Goal: Task Accomplishment & Management: Manage account settings

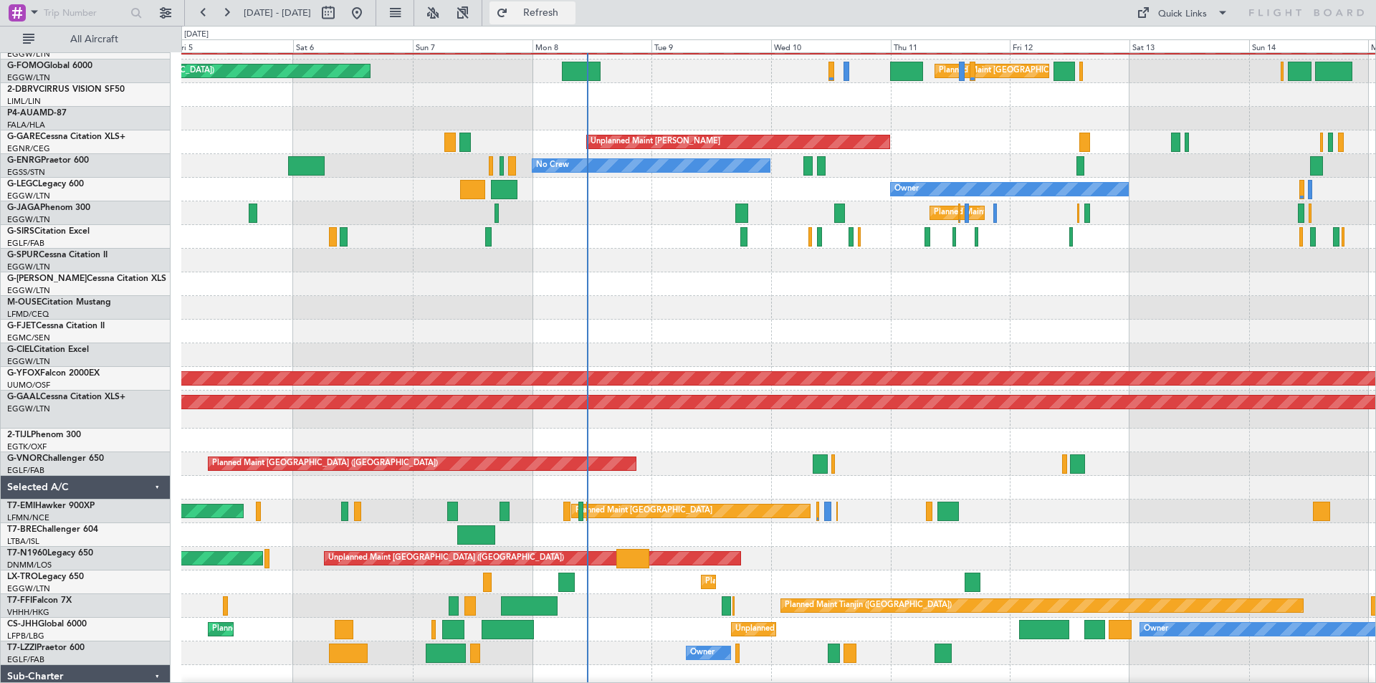
scroll to position [64, 0]
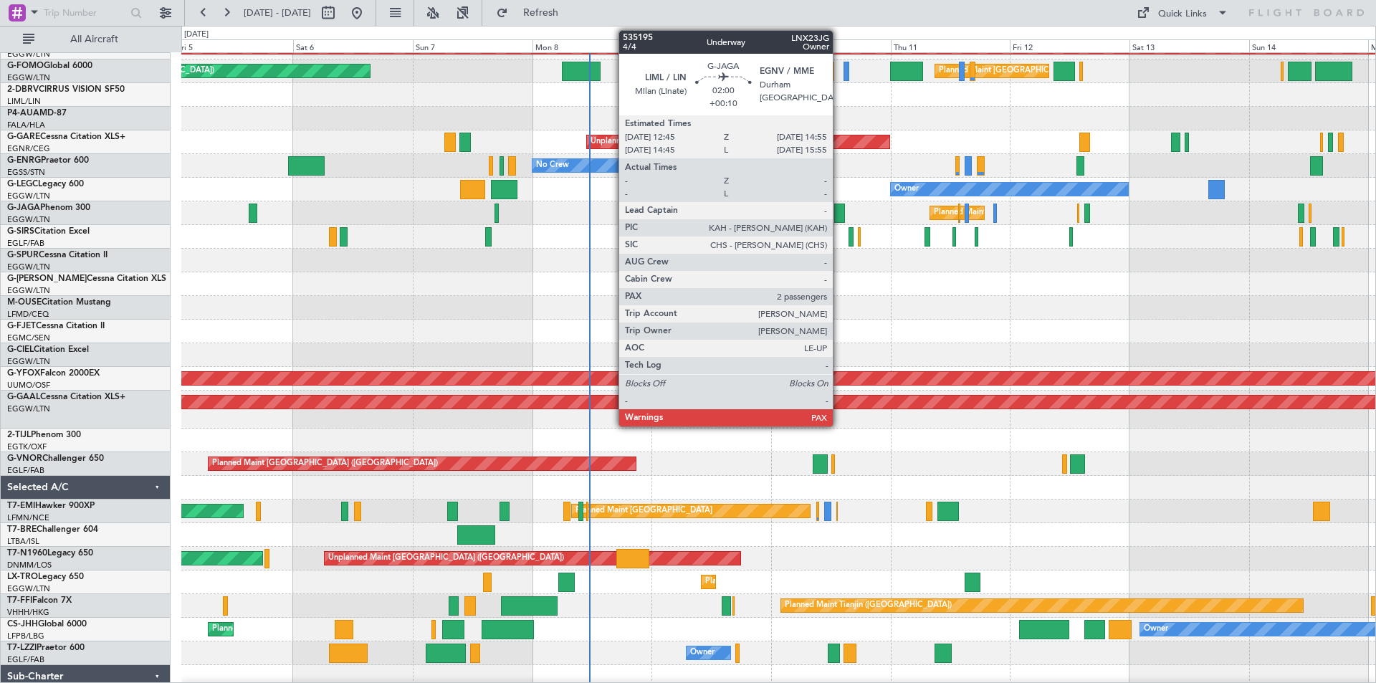
click at [839, 215] on div at bounding box center [839, 212] width 11 height 19
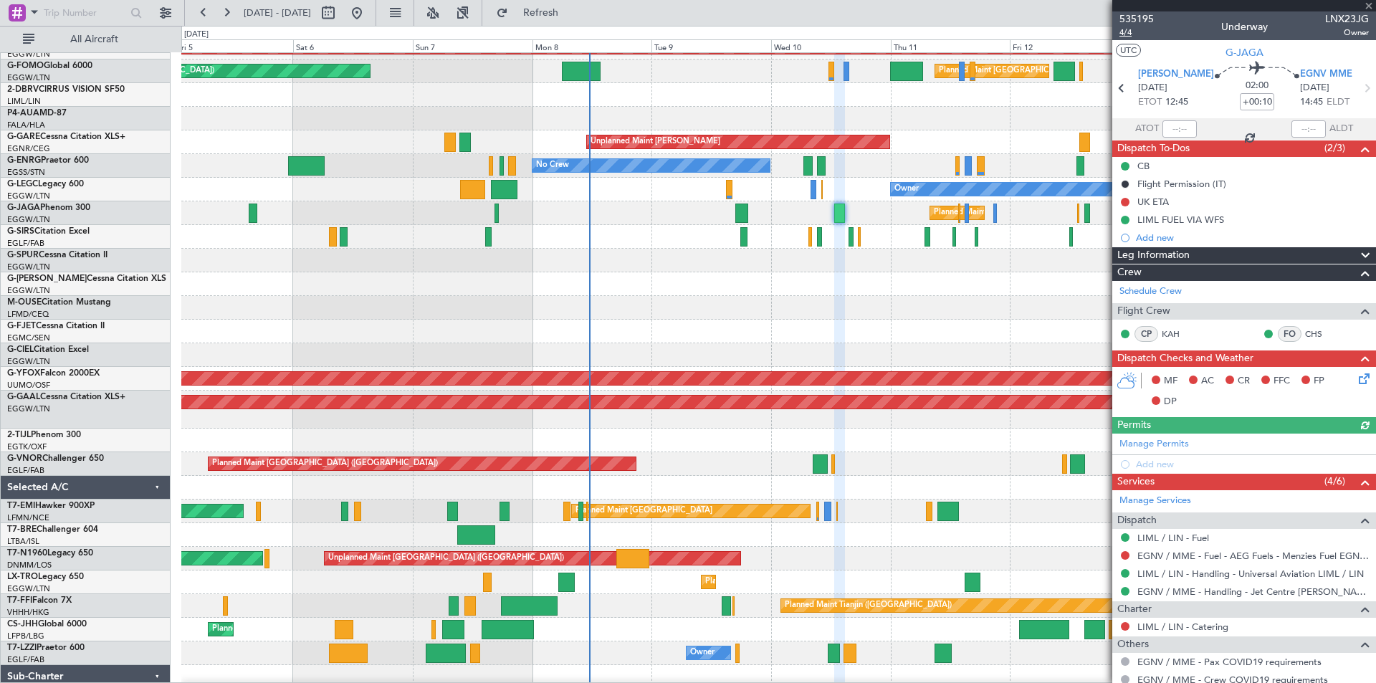
click at [1100, 32] on span "4/4" at bounding box center [1136, 33] width 34 height 12
click at [575, 5] on button "Refresh" at bounding box center [532, 12] width 86 height 23
click at [1100, 293] on link "Schedule Crew" at bounding box center [1150, 291] width 62 height 14
click at [571, 11] on span "Refresh" at bounding box center [541, 13] width 60 height 10
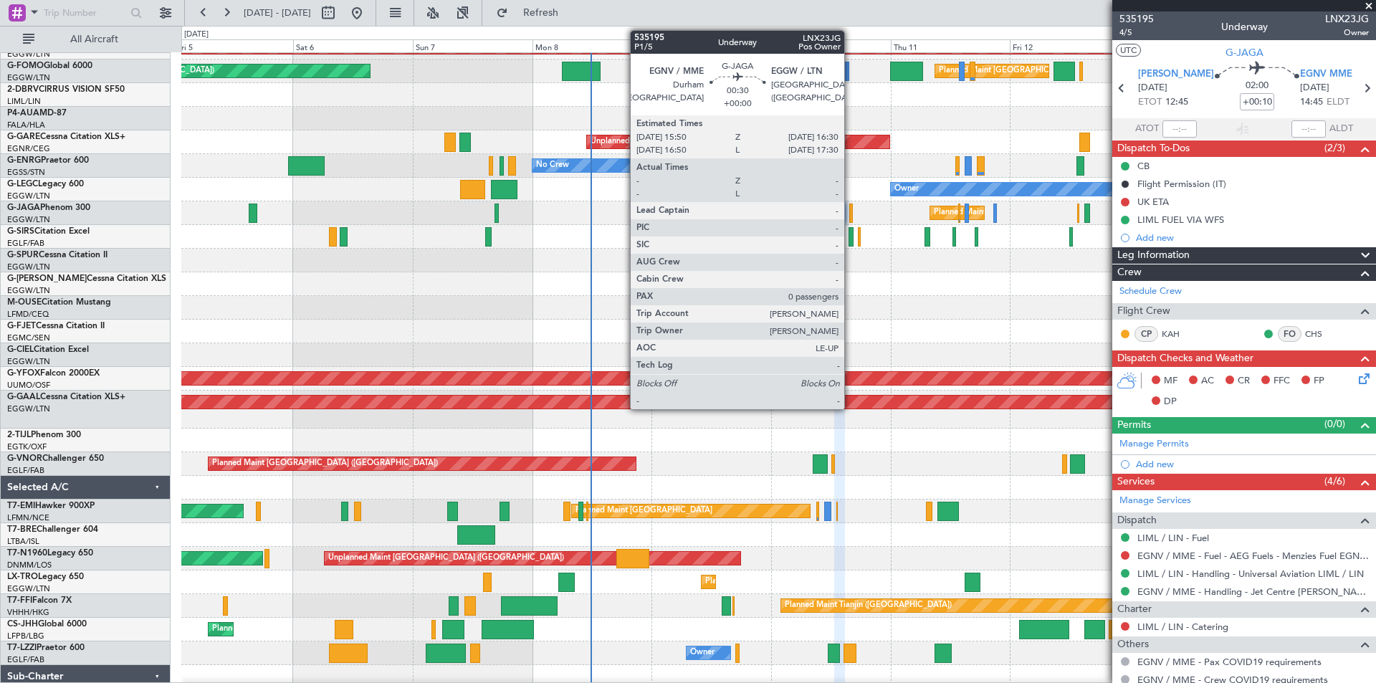
click at [850, 215] on div at bounding box center [851, 212] width 4 height 19
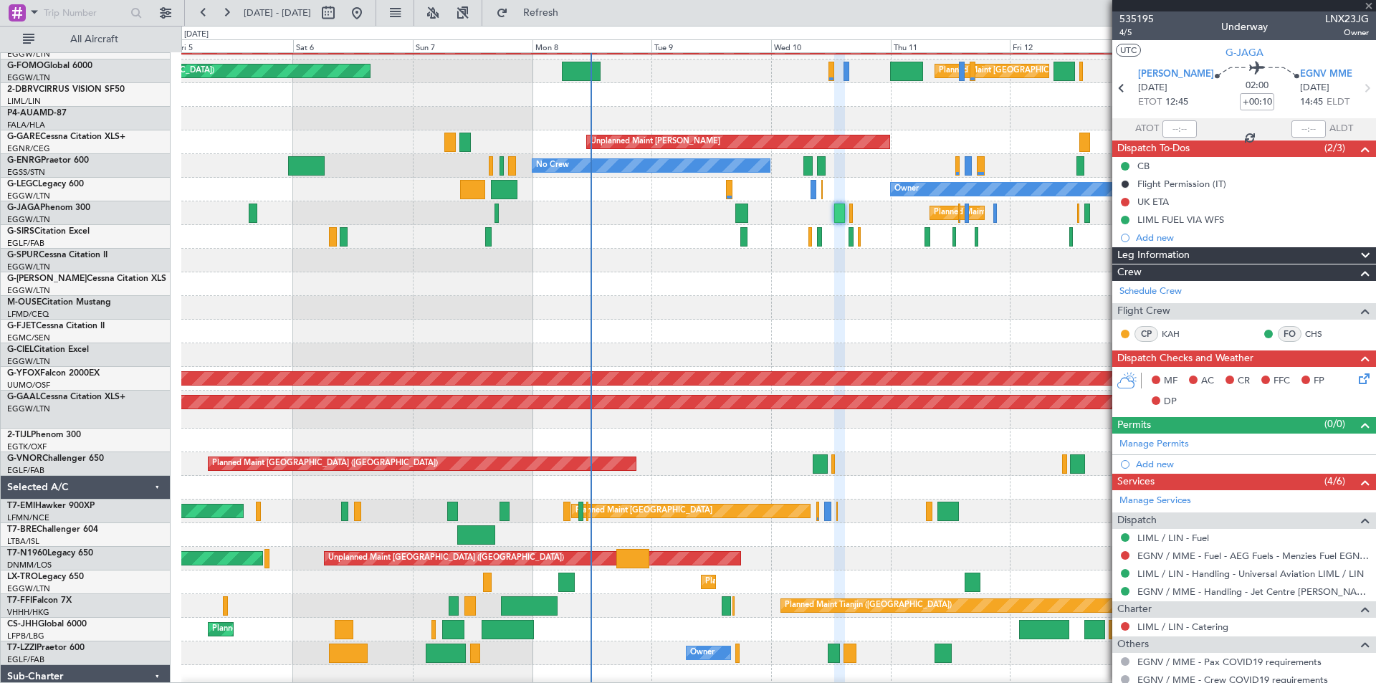
type input "0"
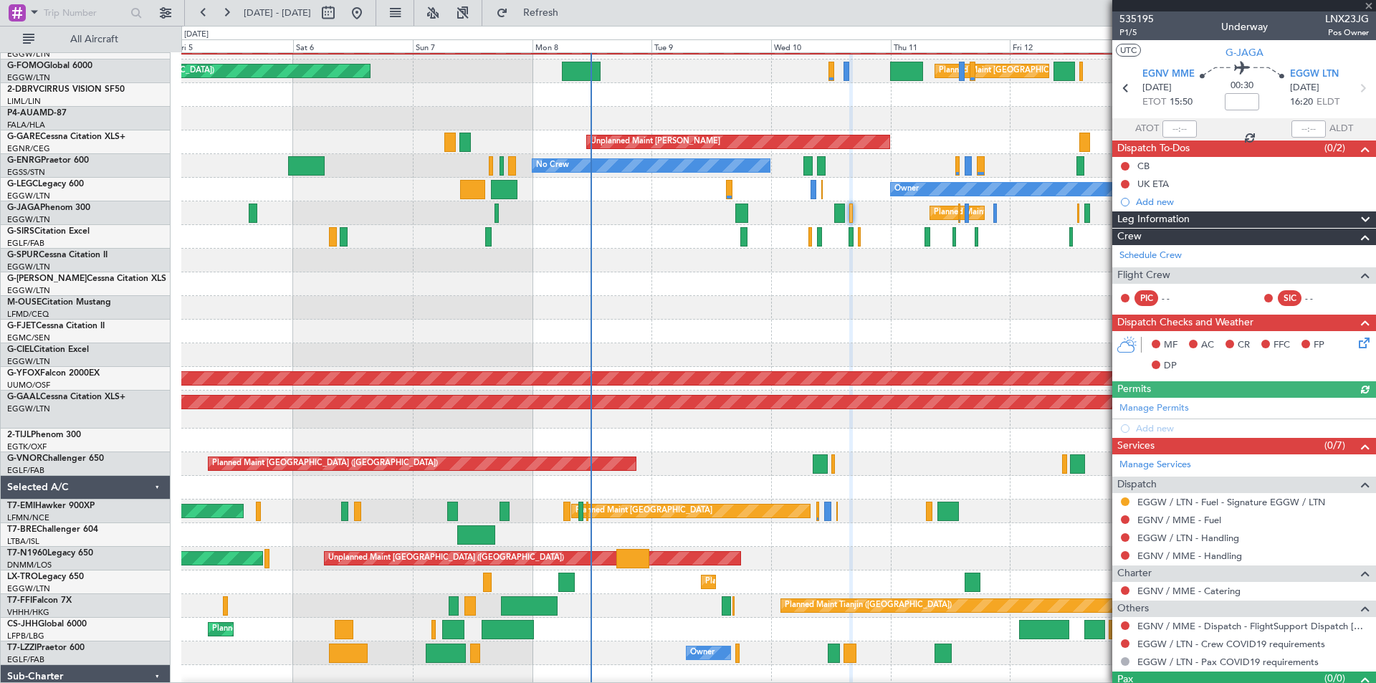
scroll to position [28, 0]
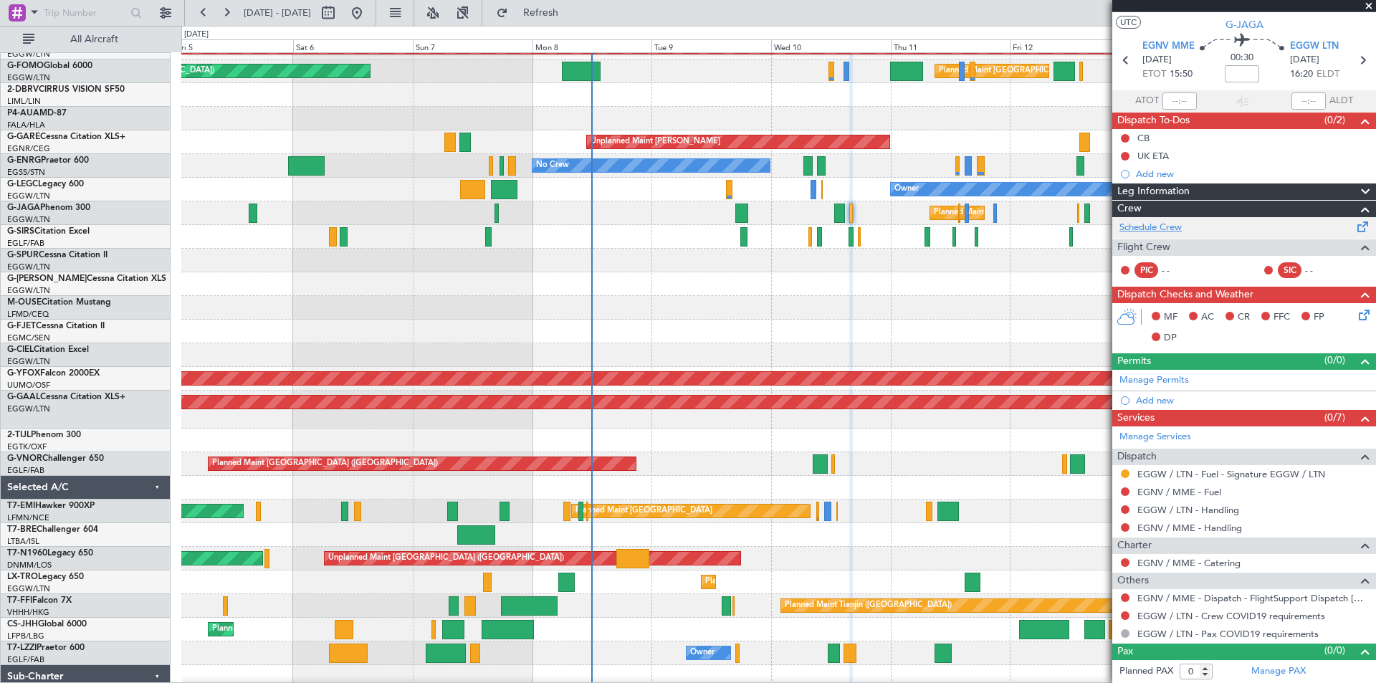
click at [1100, 229] on link "Schedule Crew" at bounding box center [1150, 228] width 62 height 14
click at [571, 18] on span "Refresh" at bounding box center [541, 13] width 60 height 10
click at [1100, 497] on mat-tooltip-component "EGNV / MME - Fuel" at bounding box center [1179, 516] width 97 height 38
click at [1100, 491] on link "EGNV / MME - Fuel" at bounding box center [1179, 492] width 84 height 12
click at [571, 10] on span "Refresh" at bounding box center [541, 13] width 60 height 10
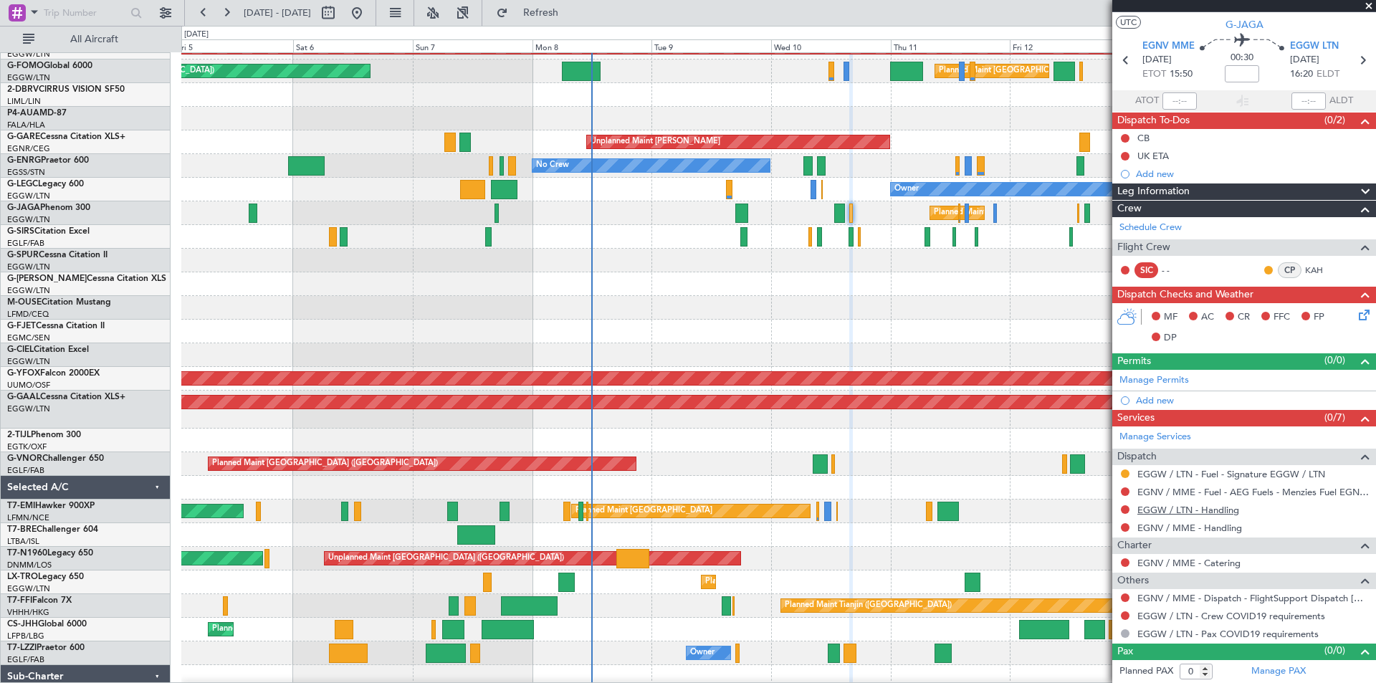
click at [1100, 507] on link "EGGW / LTN - Handling" at bounding box center [1188, 510] width 102 height 12
click at [571, 1] on button "Refresh" at bounding box center [532, 12] width 86 height 23
click at [1100, 508] on link "EGGW / LTN - Handling" at bounding box center [1188, 510] width 102 height 12
click at [569, 18] on span "Refresh" at bounding box center [541, 13] width 60 height 10
click at [1100, 528] on link "EGNV / MME - Handling" at bounding box center [1189, 528] width 105 height 12
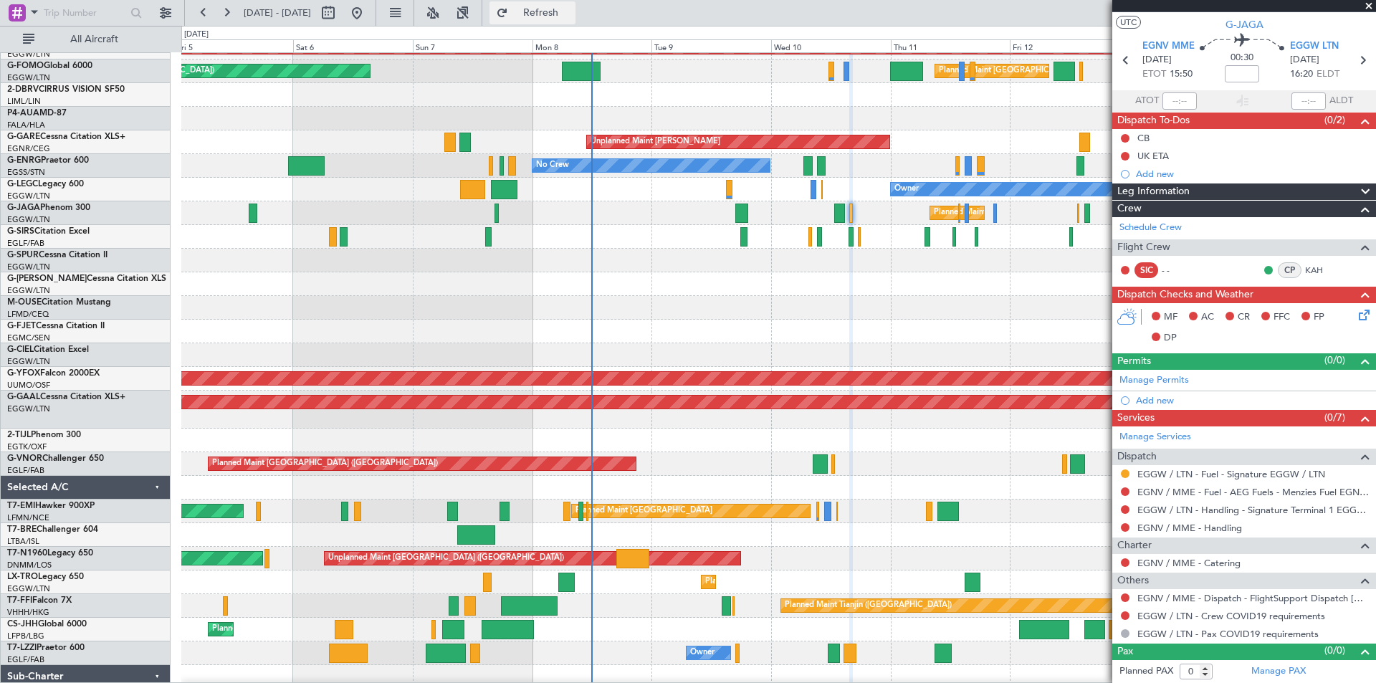
click at [571, 8] on span "Refresh" at bounding box center [541, 13] width 60 height 10
click at [1100, 528] on link "EGNV / MME - Dispatch - FlightSupport Dispatch [GEOGRAPHIC_DATA]" at bounding box center [1252, 598] width 231 height 12
click at [571, 14] on span "Refresh" at bounding box center [541, 13] width 60 height 10
click at [1100, 6] on span at bounding box center [1368, 6] width 14 height 13
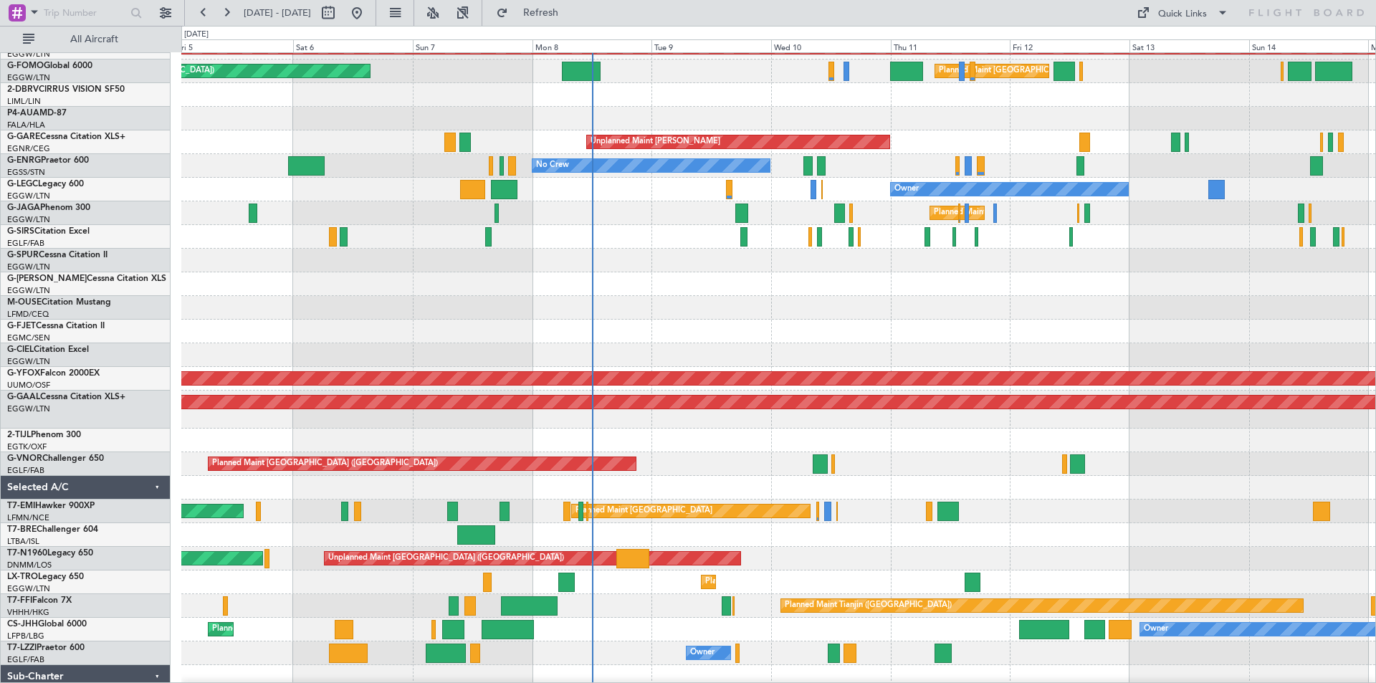
scroll to position [0, 0]
click at [368, 11] on button at bounding box center [356, 12] width 23 height 23
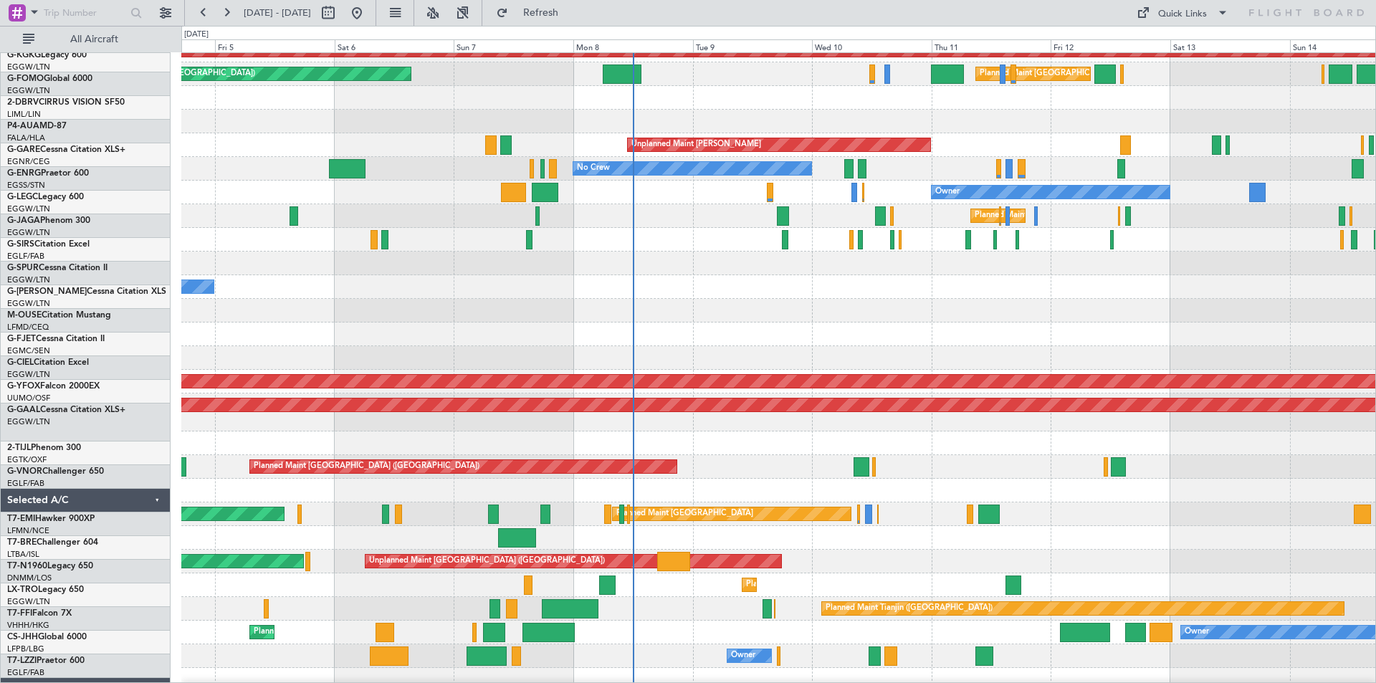
scroll to position [62, 0]
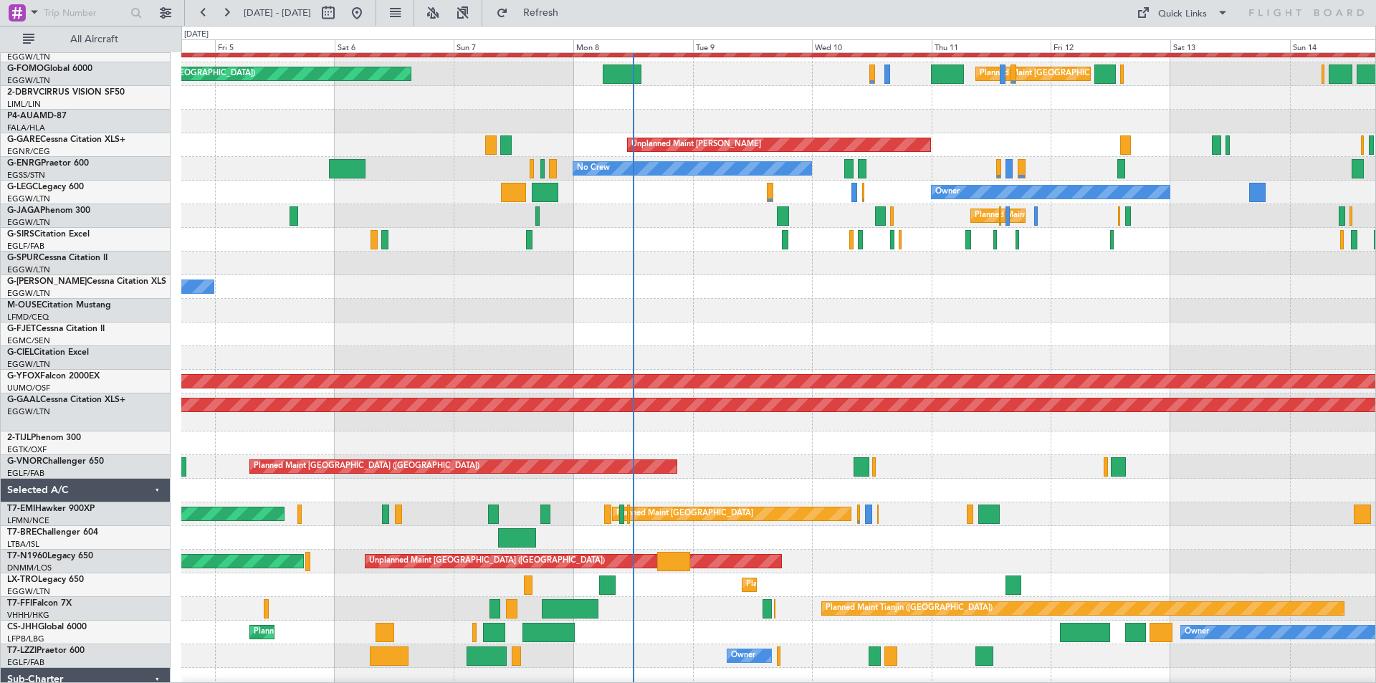
click at [754, 323] on div at bounding box center [778, 334] width 1194 height 24
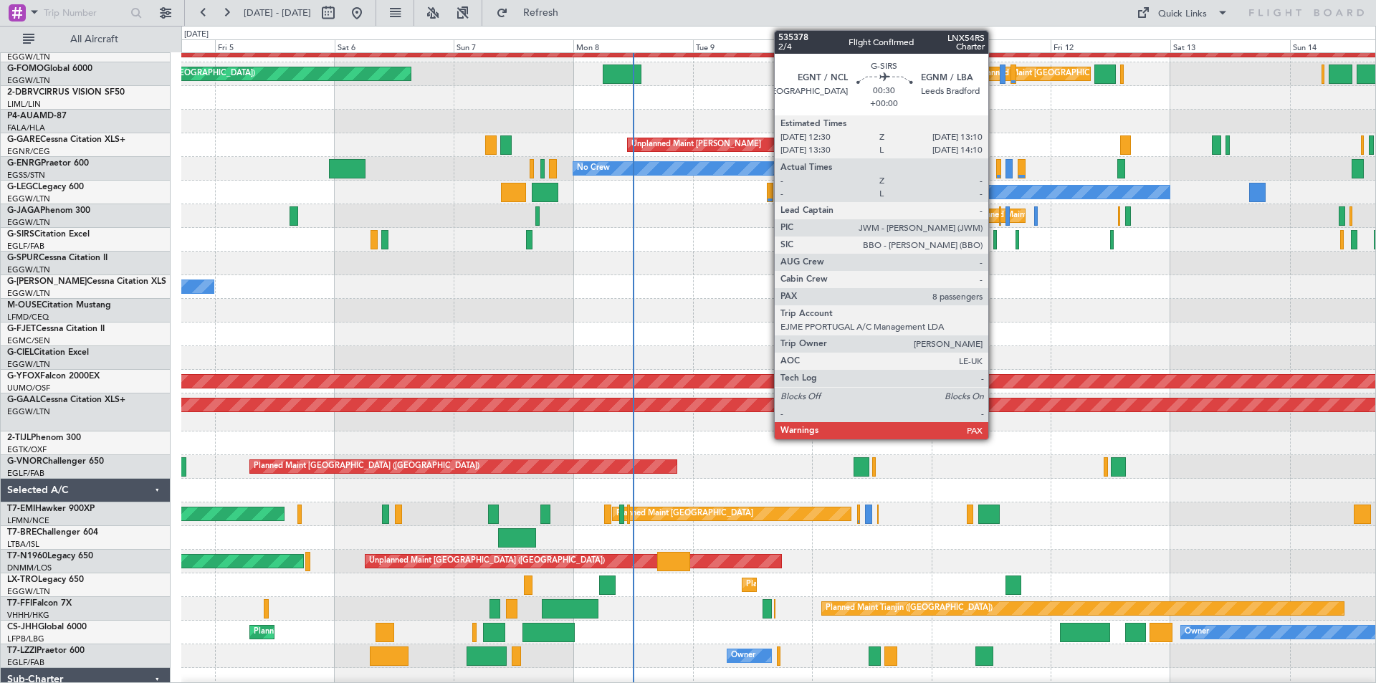
click at [994, 245] on div at bounding box center [995, 239] width 4 height 19
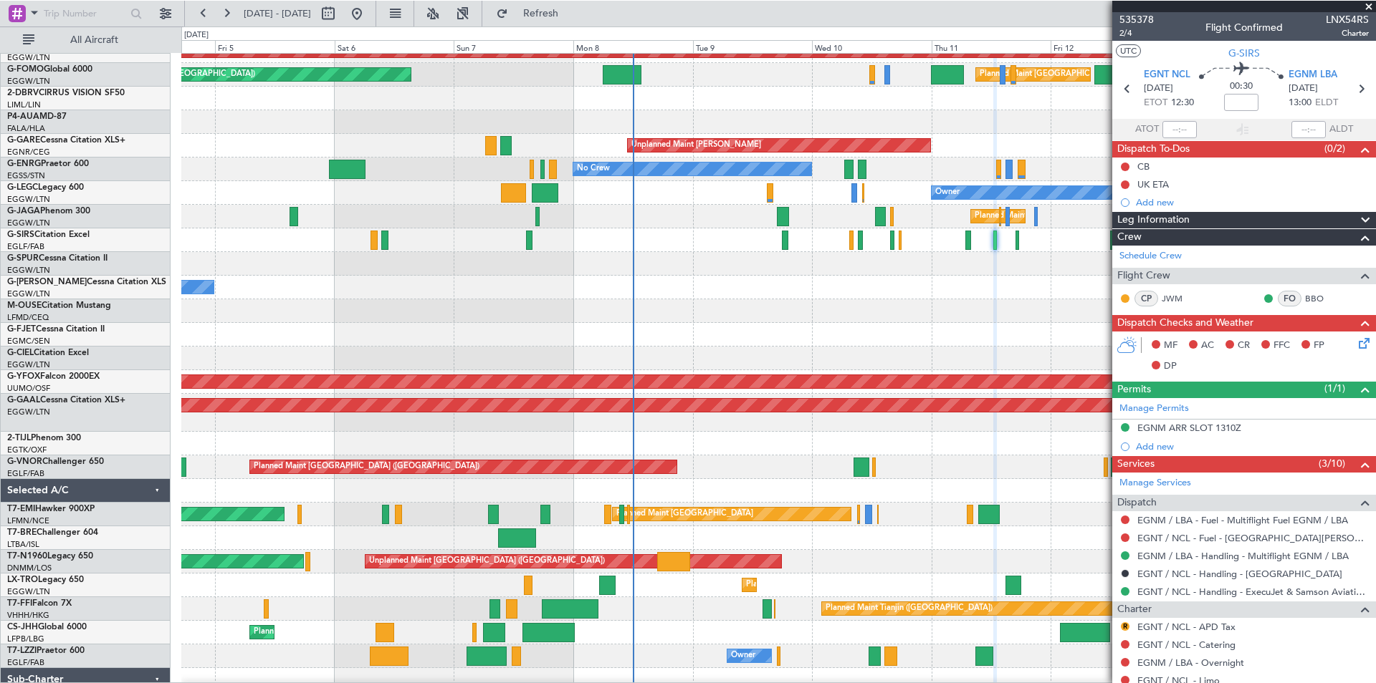
scroll to position [153, 0]
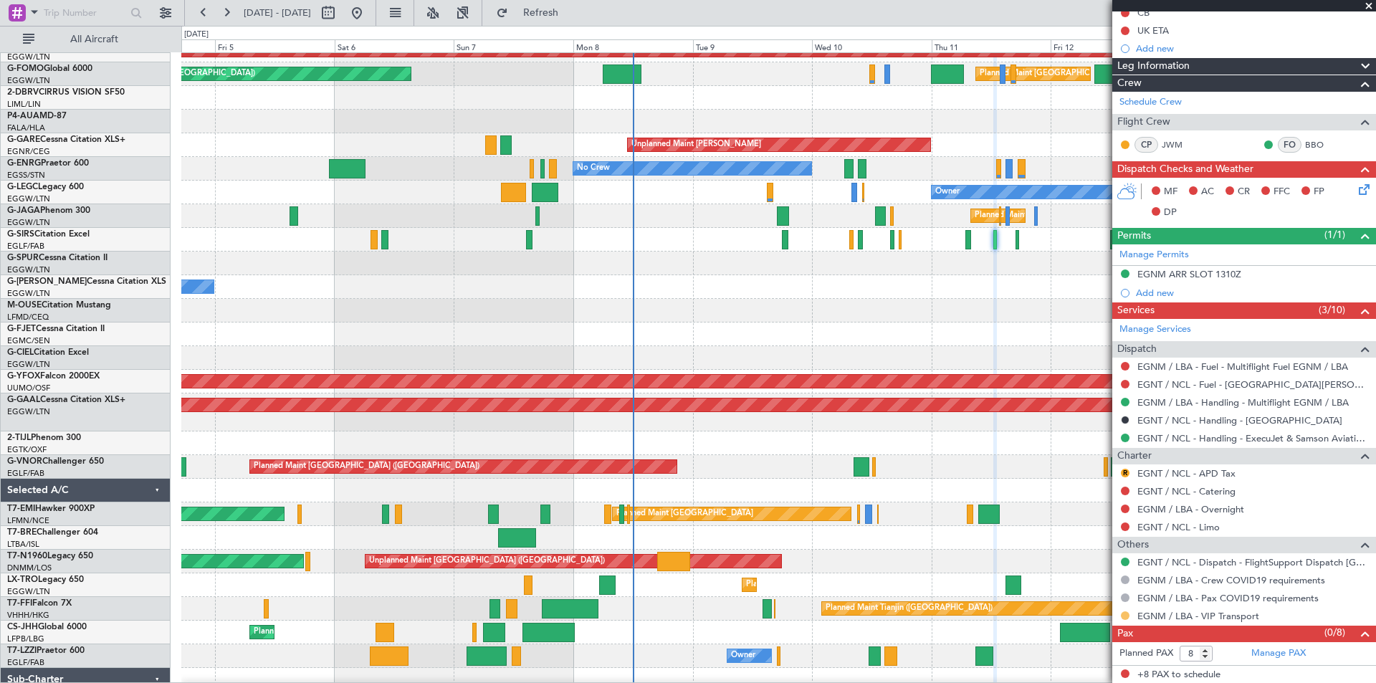
click at [1100, 528] on button at bounding box center [1125, 615] width 9 height 9
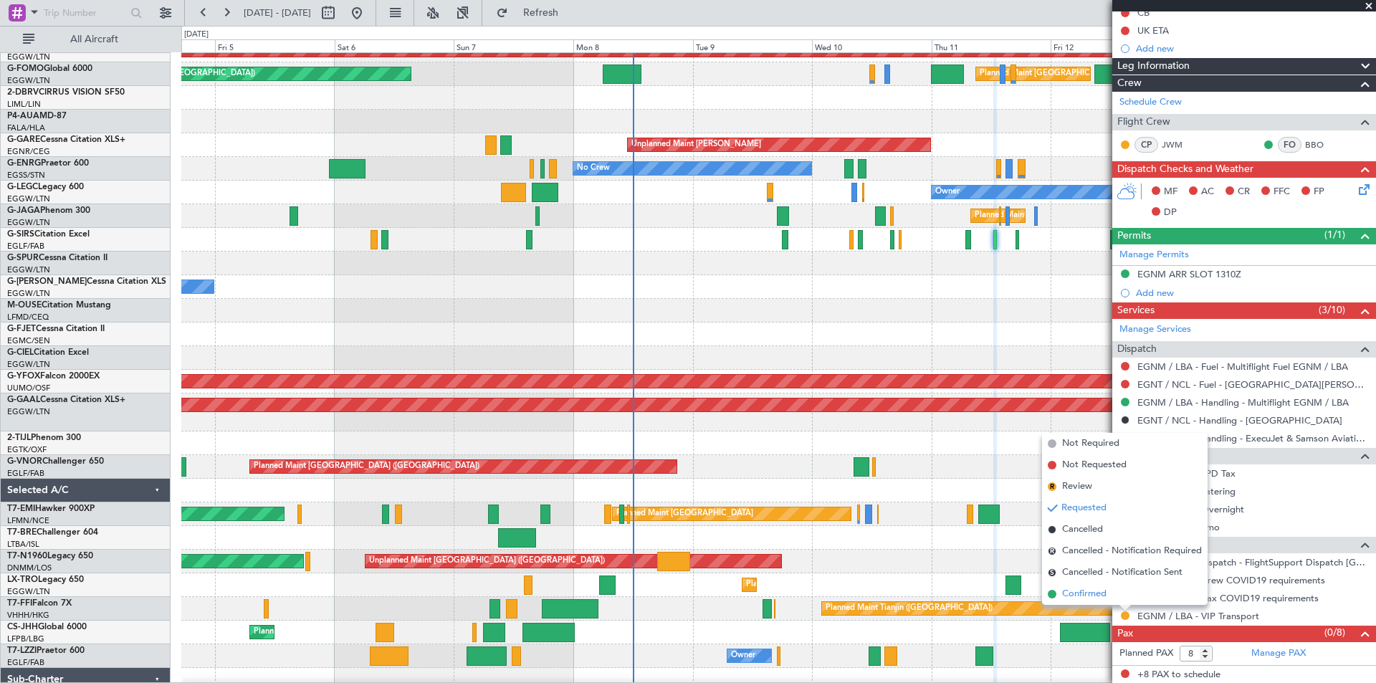
click at [1084, 528] on span "Confirmed" at bounding box center [1084, 594] width 44 height 14
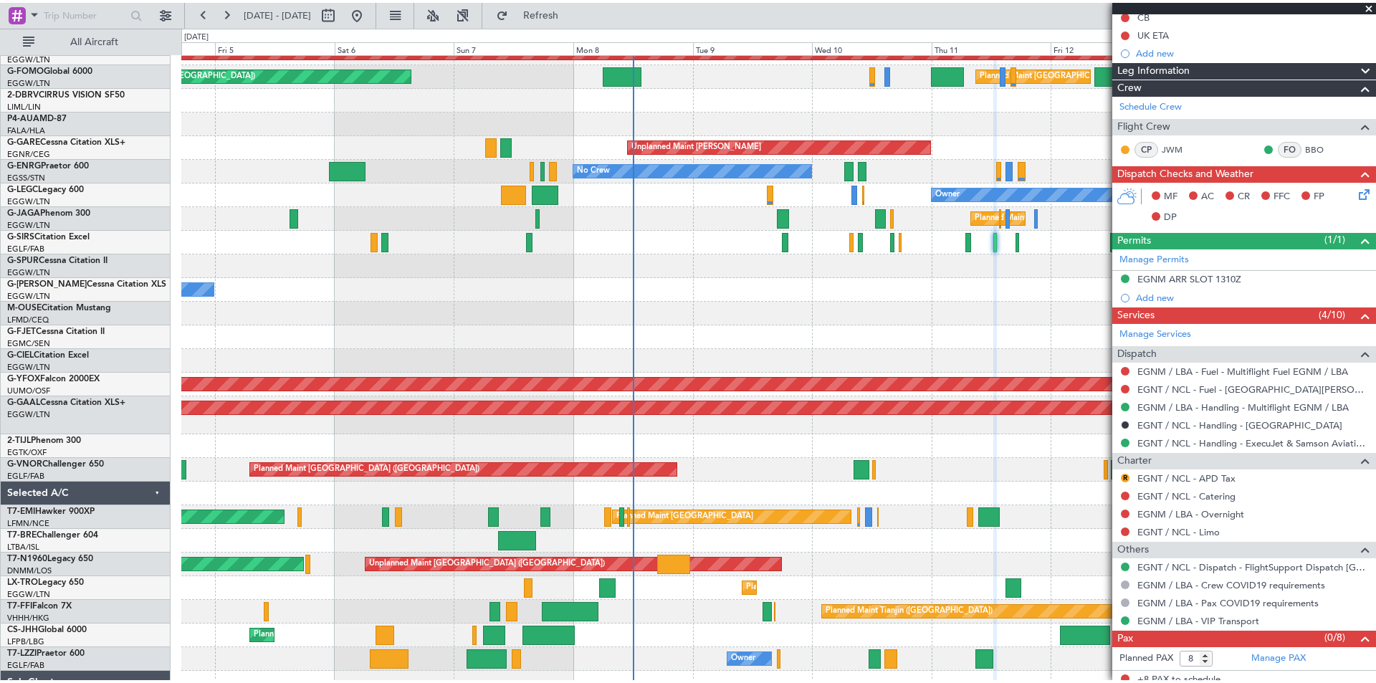
scroll to position [126, 0]
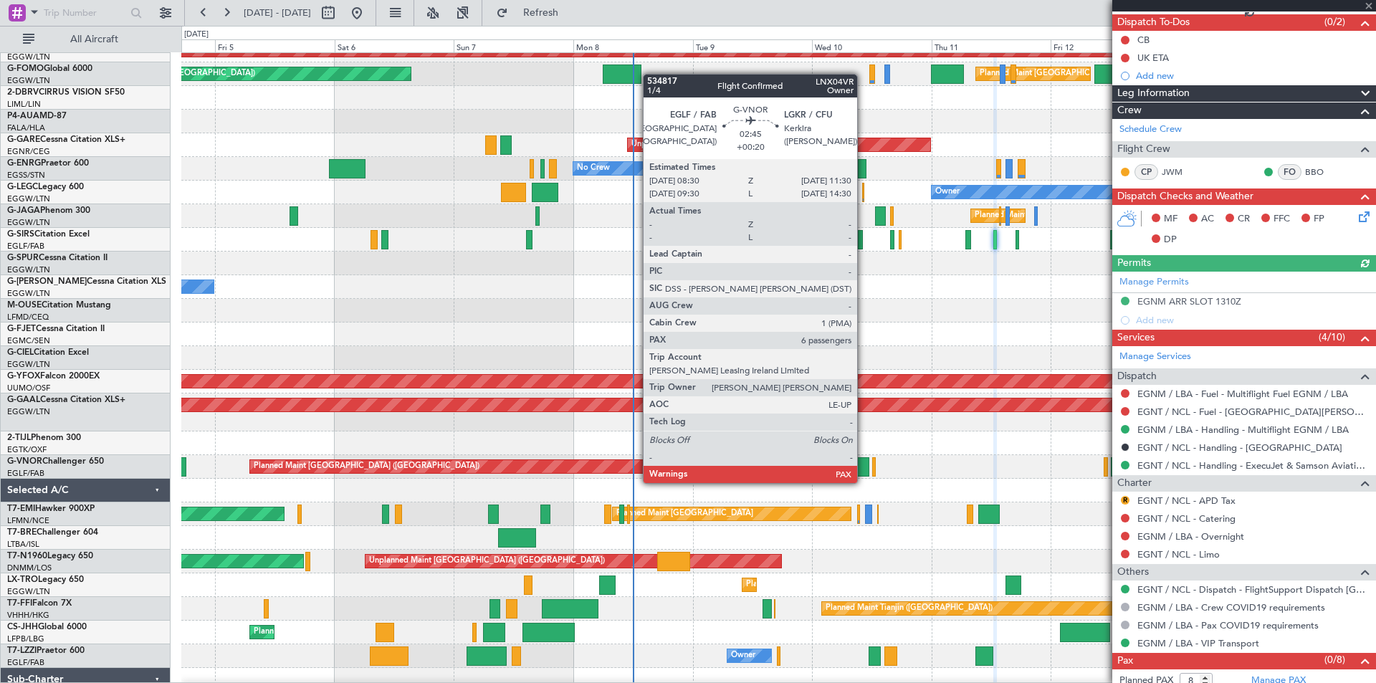
click at [863, 469] on div at bounding box center [860, 466] width 15 height 19
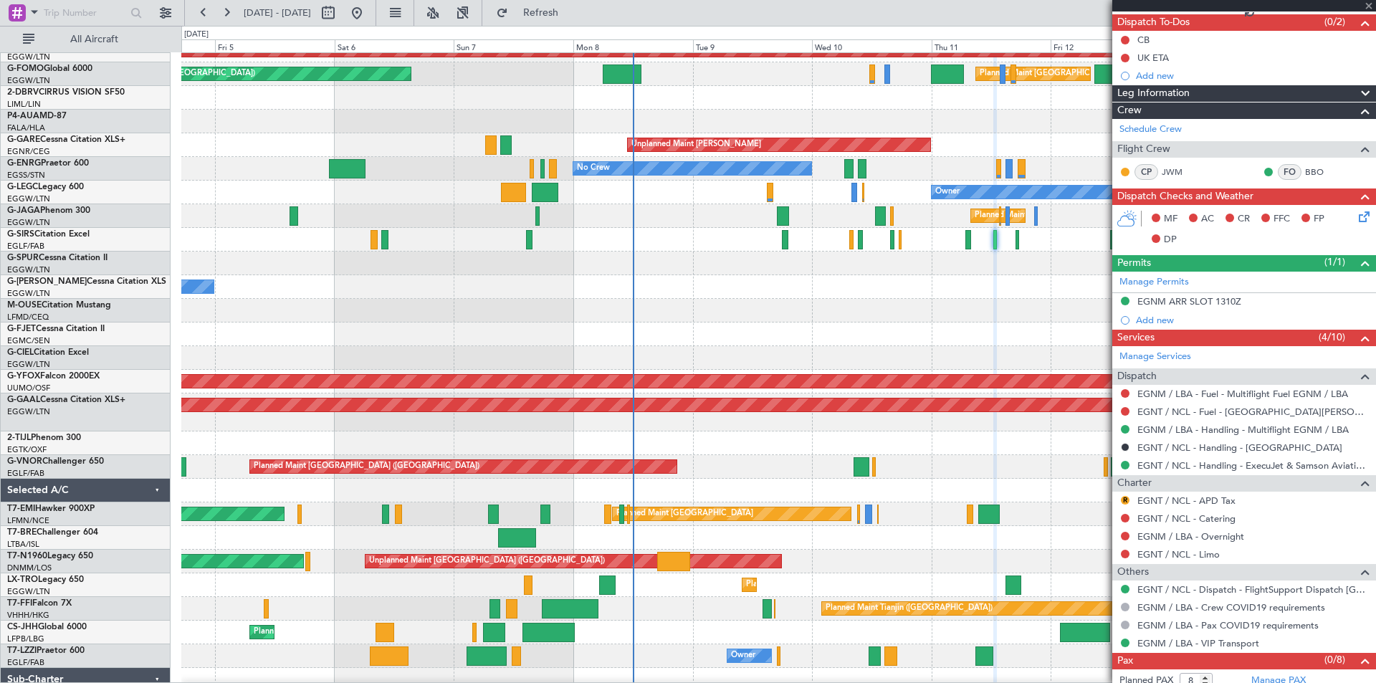
type input "+00:20"
type input "6"
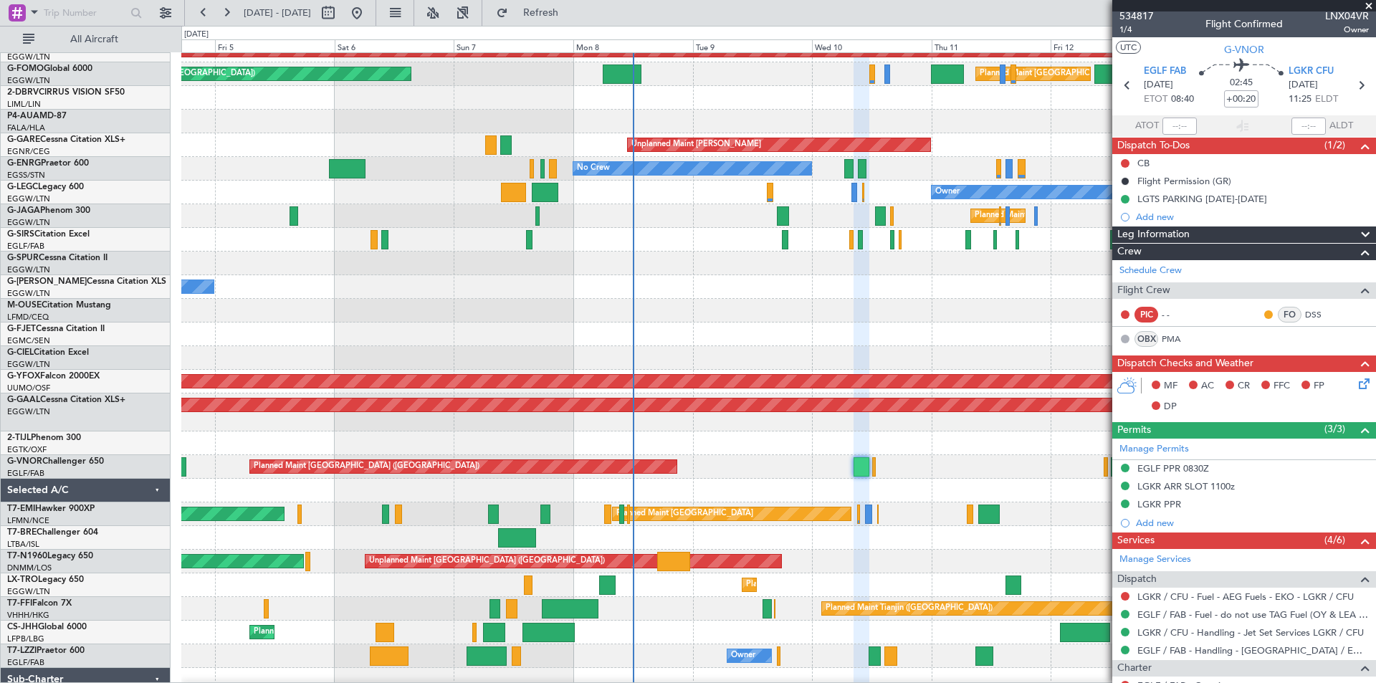
scroll to position [0, 0]
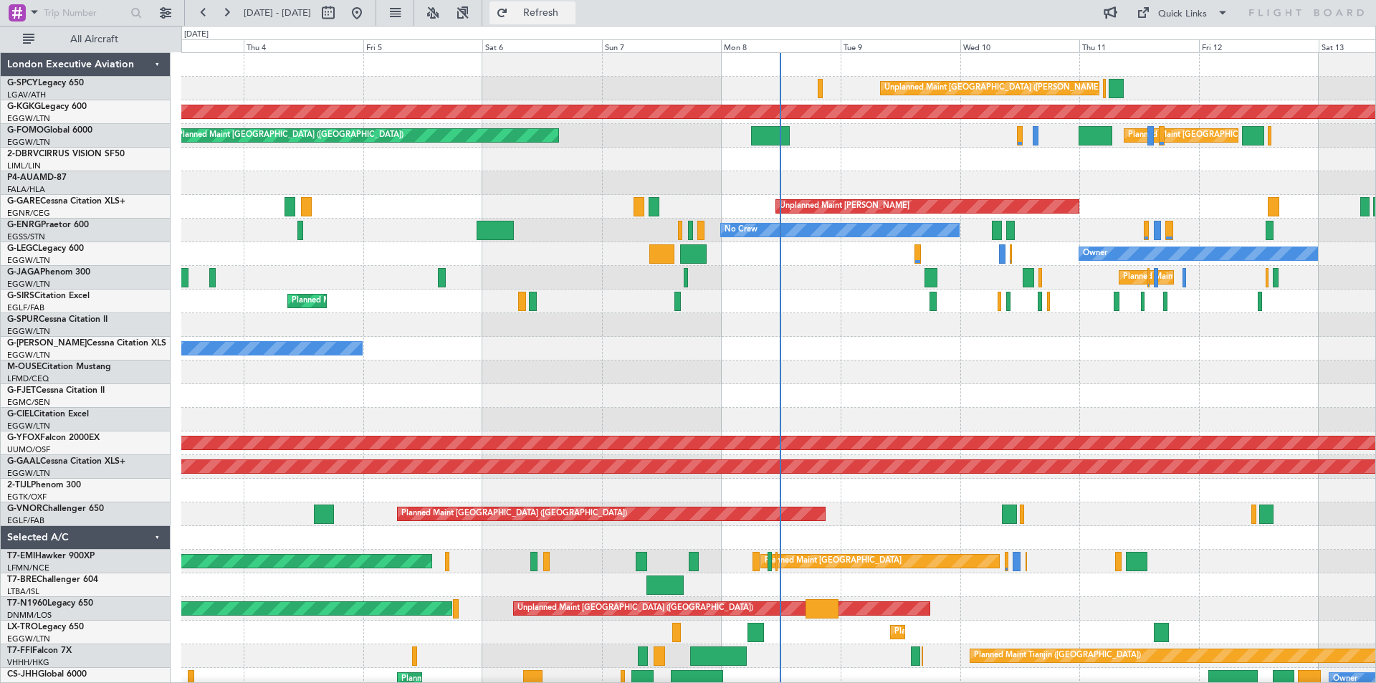
click at [571, 17] on span "Refresh" at bounding box center [541, 13] width 60 height 10
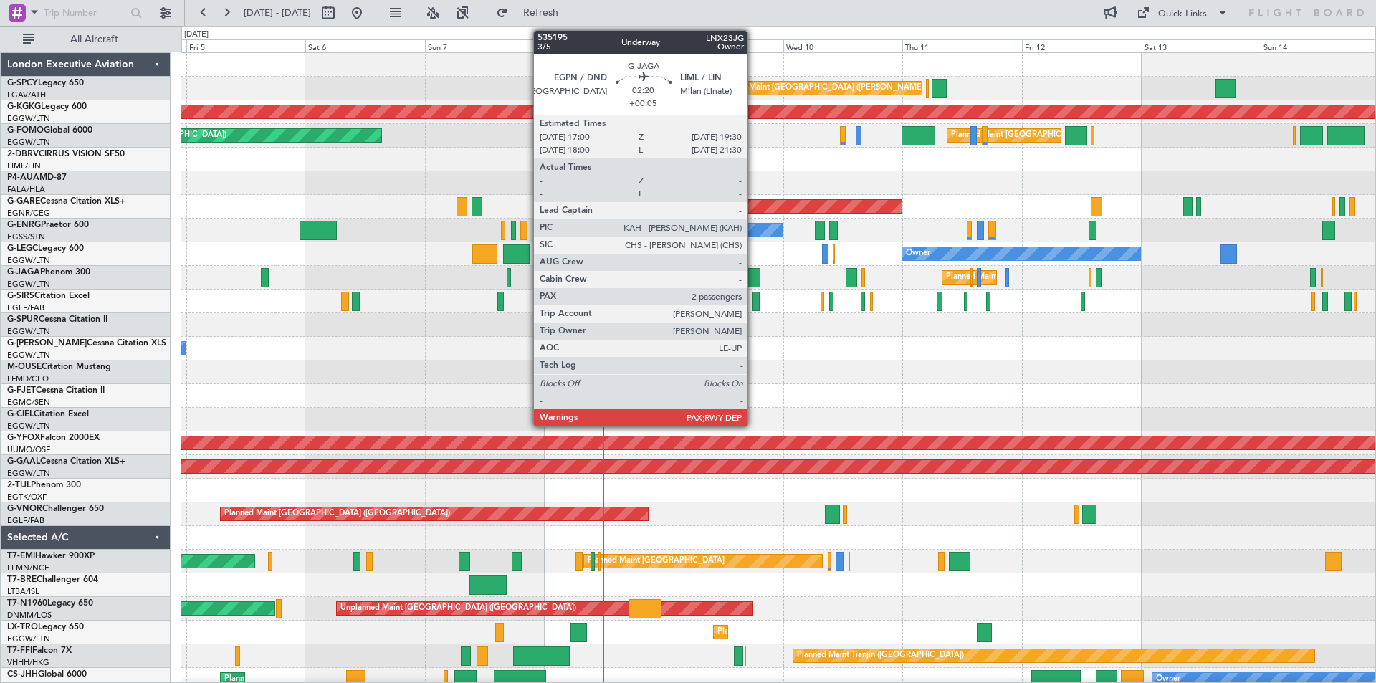
click at [754, 274] on div at bounding box center [753, 277] width 13 height 19
